Goal: Information Seeking & Learning: Learn about a topic

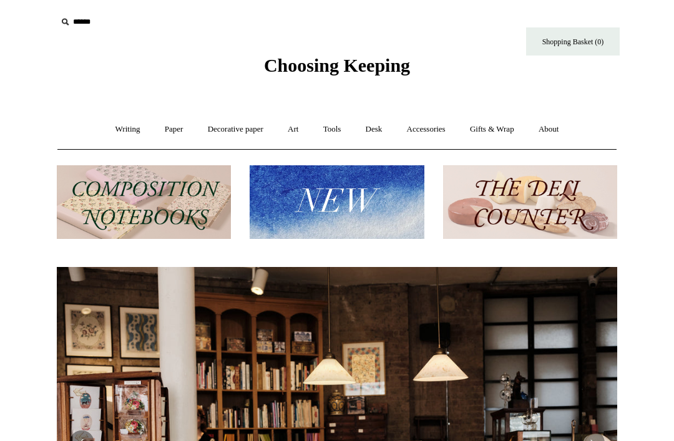
scroll to position [0, 560]
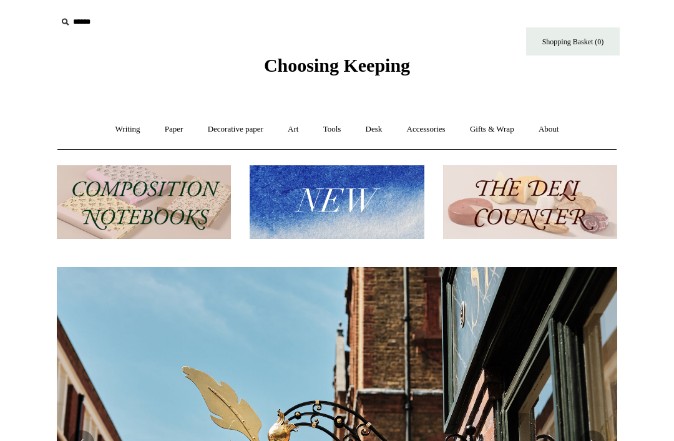
click at [382, 215] on img at bounding box center [337, 202] width 174 height 74
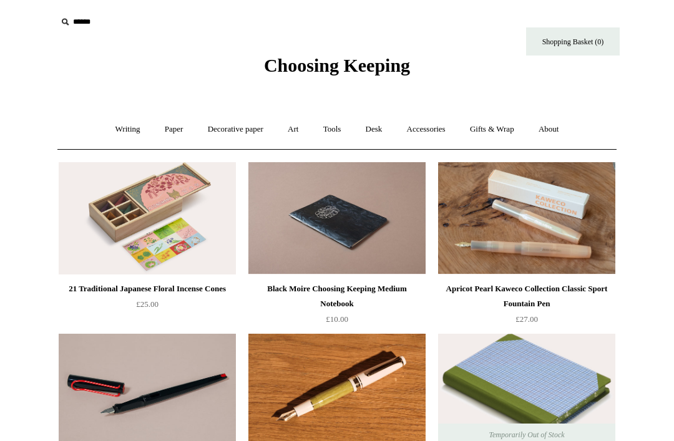
click at [439, 128] on link "Accessories +" at bounding box center [426, 129] width 61 height 33
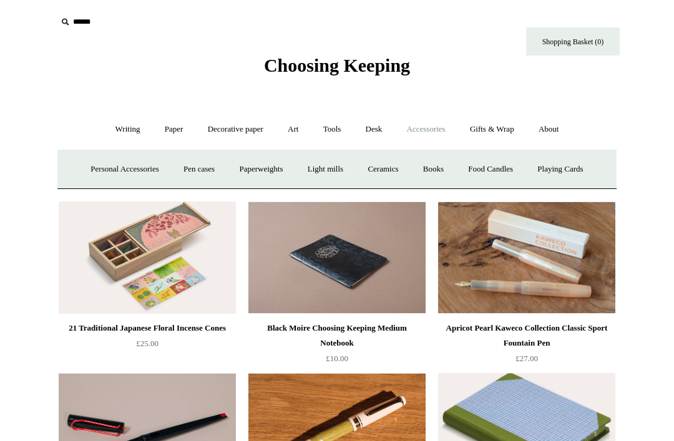
click at [245, 121] on link "Decorative paper +" at bounding box center [236, 129] width 78 height 33
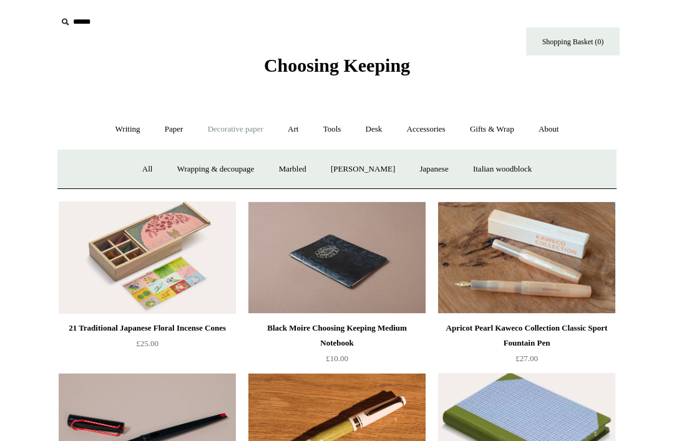
click at [505, 135] on link "Gifts & Wrap +" at bounding box center [492, 129] width 67 height 33
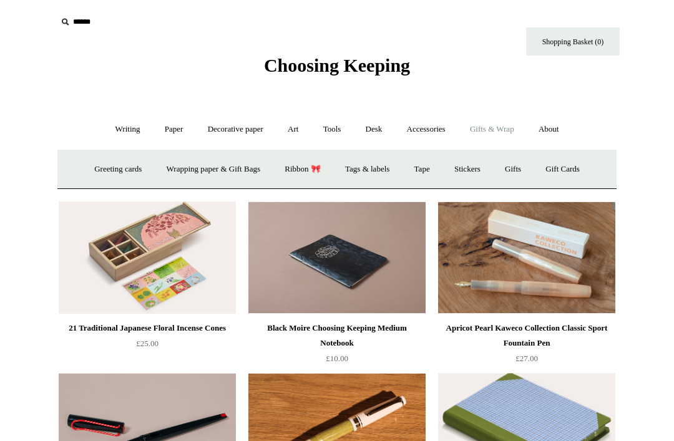
click at [120, 178] on link "Greeting cards +" at bounding box center [118, 169] width 70 height 33
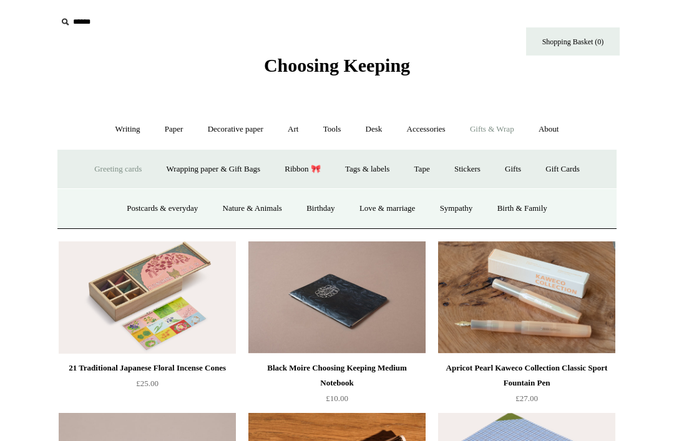
click at [312, 170] on link "Ribbon 🎀" at bounding box center [302, 169] width 59 height 33
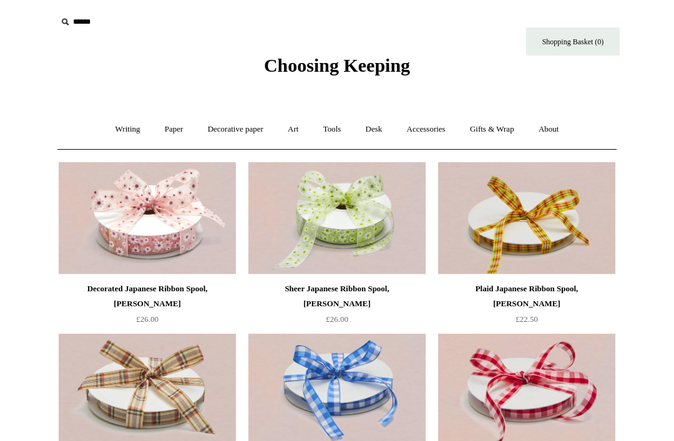
click at [500, 129] on link "Gifts & Wrap +" at bounding box center [492, 129] width 67 height 33
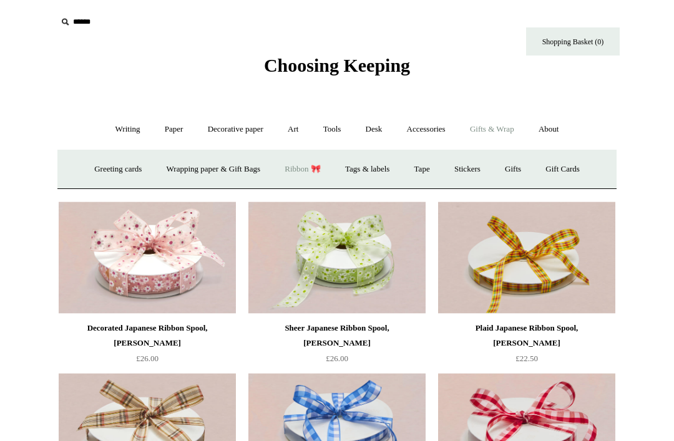
click at [369, 172] on link "Tags & labels" at bounding box center [367, 169] width 67 height 33
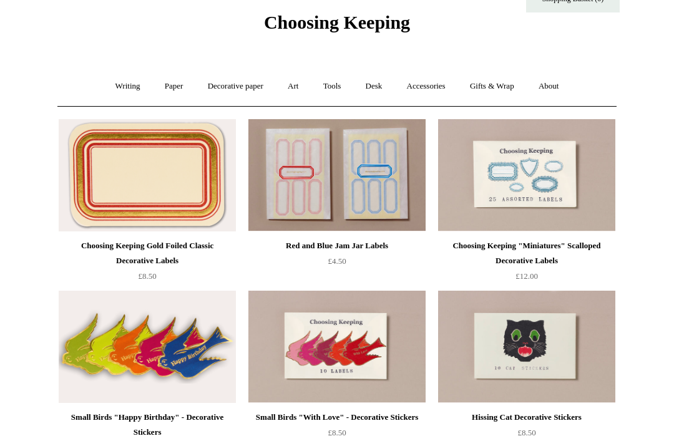
scroll to position [43, 0]
click at [503, 95] on link "Gifts & Wrap +" at bounding box center [492, 86] width 67 height 33
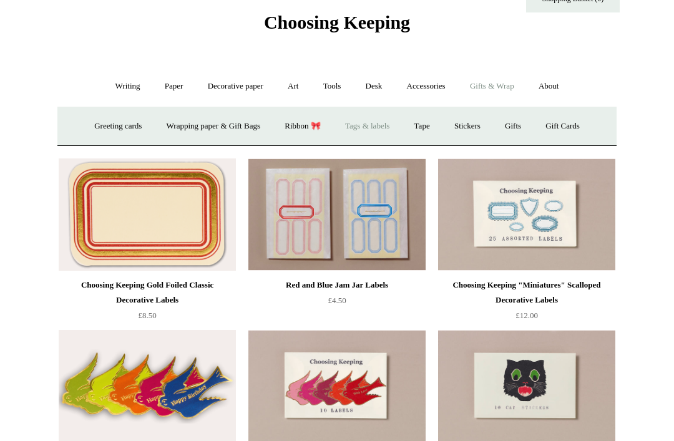
click at [122, 127] on link "Greeting cards +" at bounding box center [118, 126] width 70 height 33
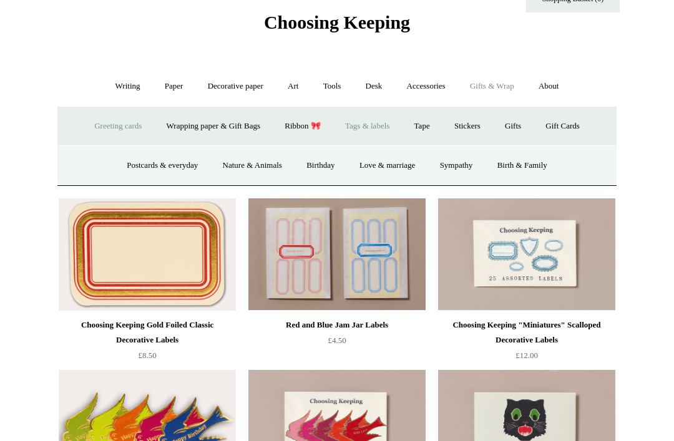
click at [184, 165] on link "Postcards & everyday" at bounding box center [162, 165] width 94 height 33
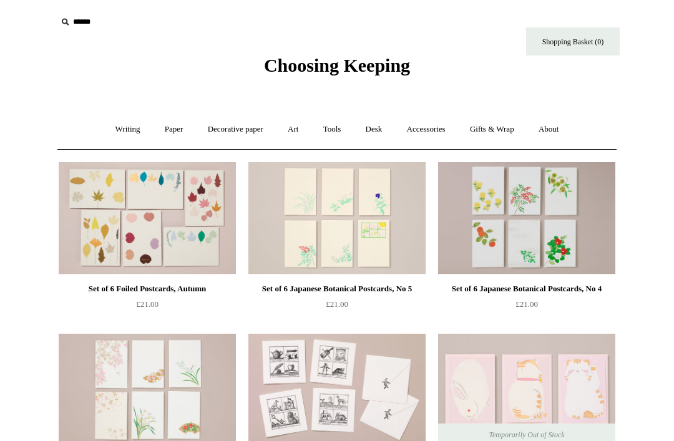
click at [498, 129] on link "Gifts & Wrap +" at bounding box center [492, 129] width 67 height 33
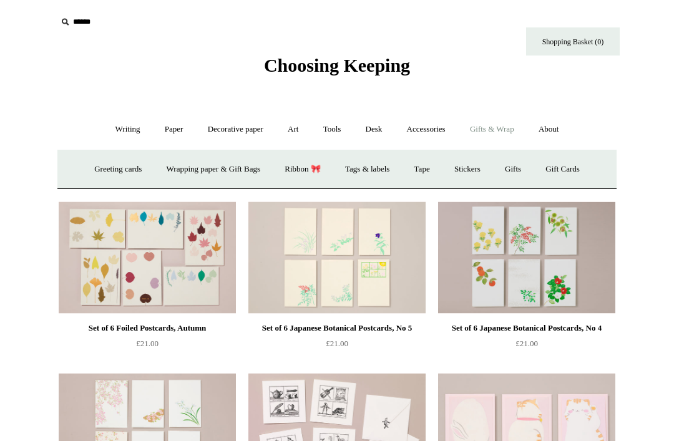
click at [119, 168] on link "Greeting cards +" at bounding box center [118, 169] width 70 height 33
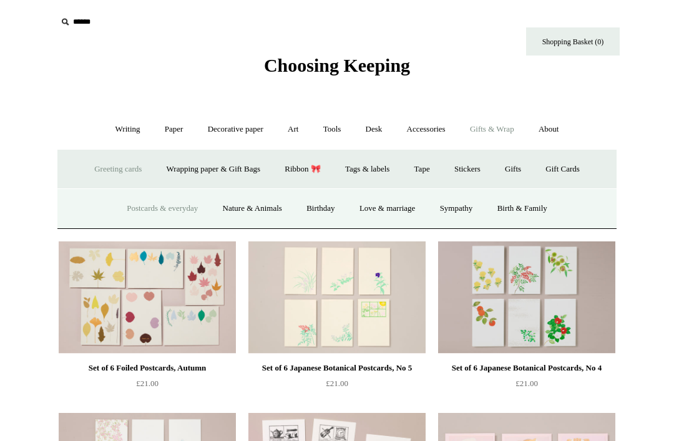
click at [273, 211] on link "Nature & Animals" at bounding box center [253, 208] width 82 height 33
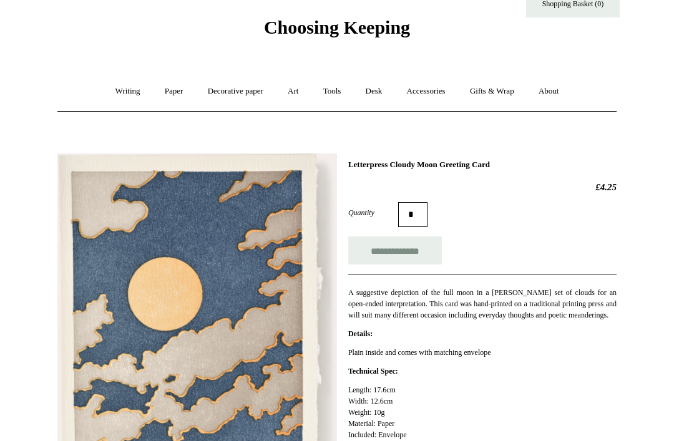
scroll to position [14, 0]
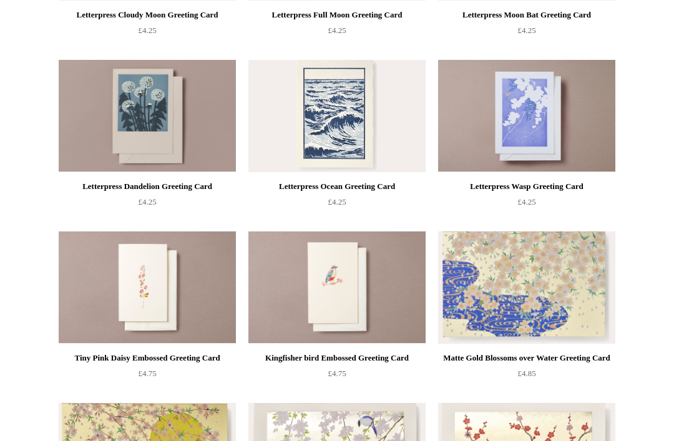
scroll to position [427, 0]
